Goal: Task Accomplishment & Management: Use online tool/utility

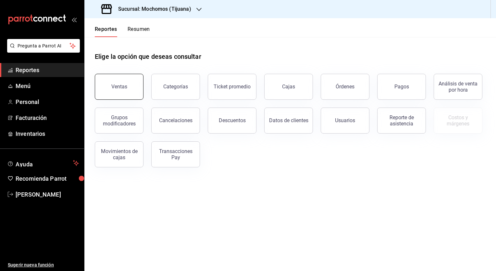
click at [128, 94] on button "Ventas" at bounding box center [119, 87] width 49 height 26
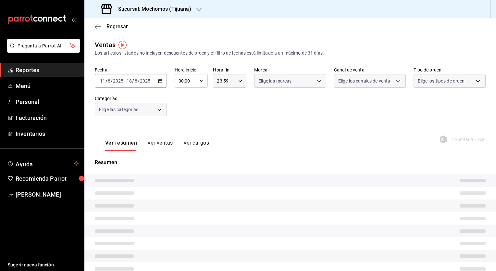
type input "05:00"
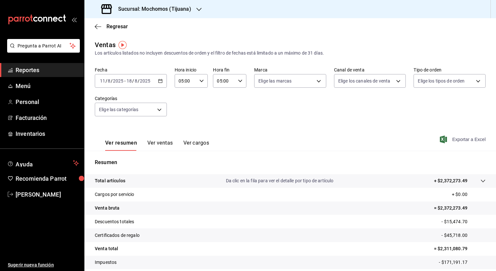
click at [448, 139] on span "Exportar a Excel" at bounding box center [463, 139] width 44 height 8
